Goal: Navigation & Orientation: Find specific page/section

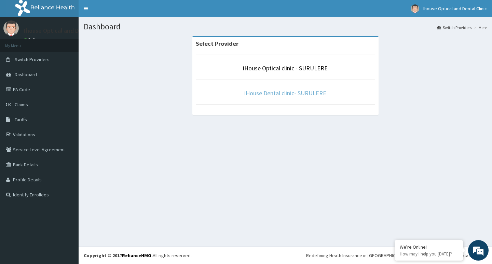
click at [305, 92] on link "iHouse Dental clinic- SURULERE" at bounding box center [285, 93] width 82 height 8
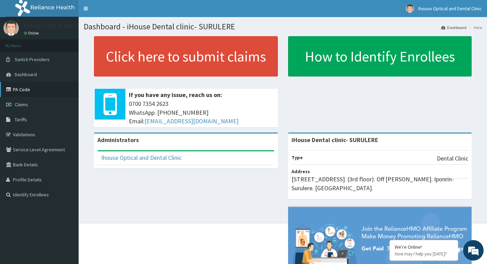
click at [52, 94] on link "PA Code" at bounding box center [39, 89] width 79 height 15
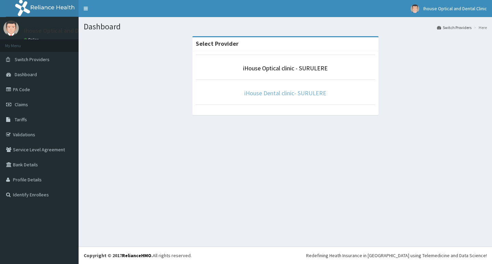
click at [273, 96] on link "iHouse Dental clinic- SURULERE" at bounding box center [285, 93] width 82 height 8
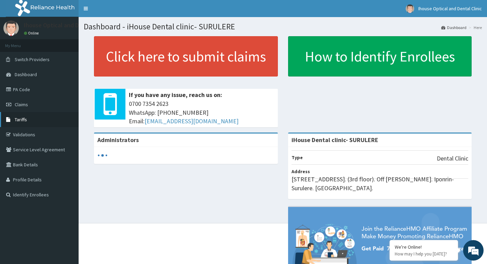
click at [22, 123] on link "Tariffs" at bounding box center [39, 119] width 79 height 15
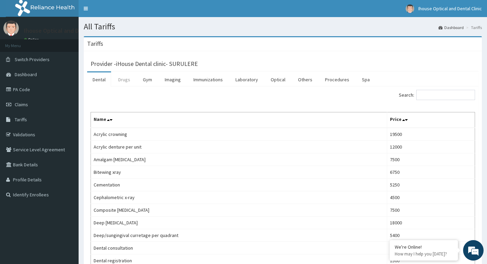
click at [129, 81] on link "Drugs" at bounding box center [124, 79] width 23 height 14
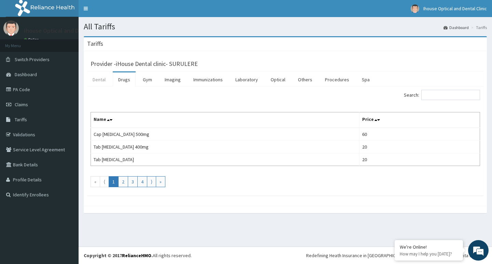
click at [100, 82] on link "Dental" at bounding box center [99, 79] width 24 height 14
